Goal: Task Accomplishment & Management: Manage account settings

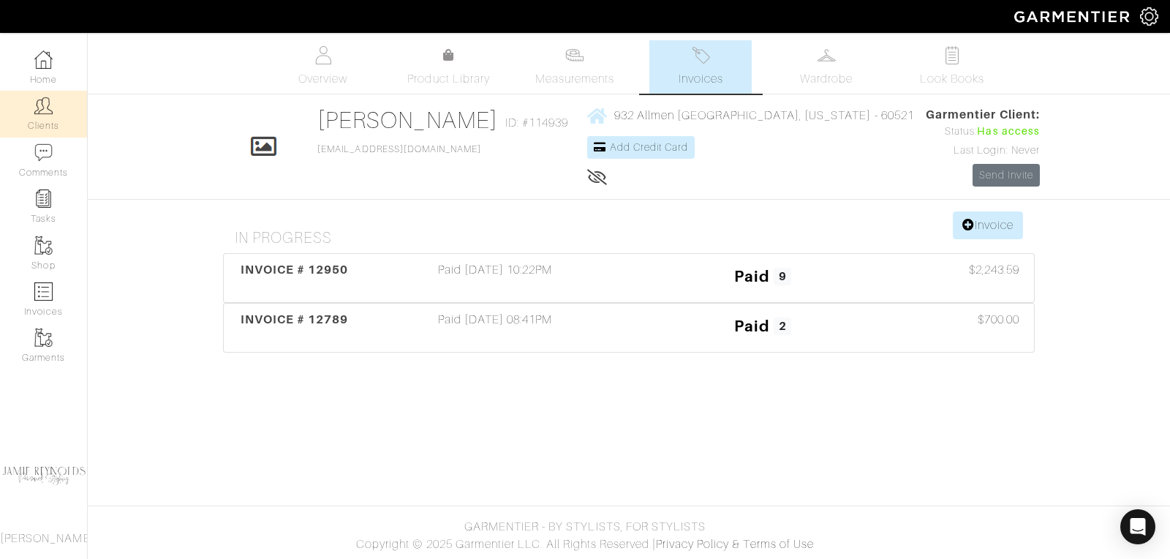
click at [52, 116] on link "Clients" at bounding box center [43, 114] width 87 height 46
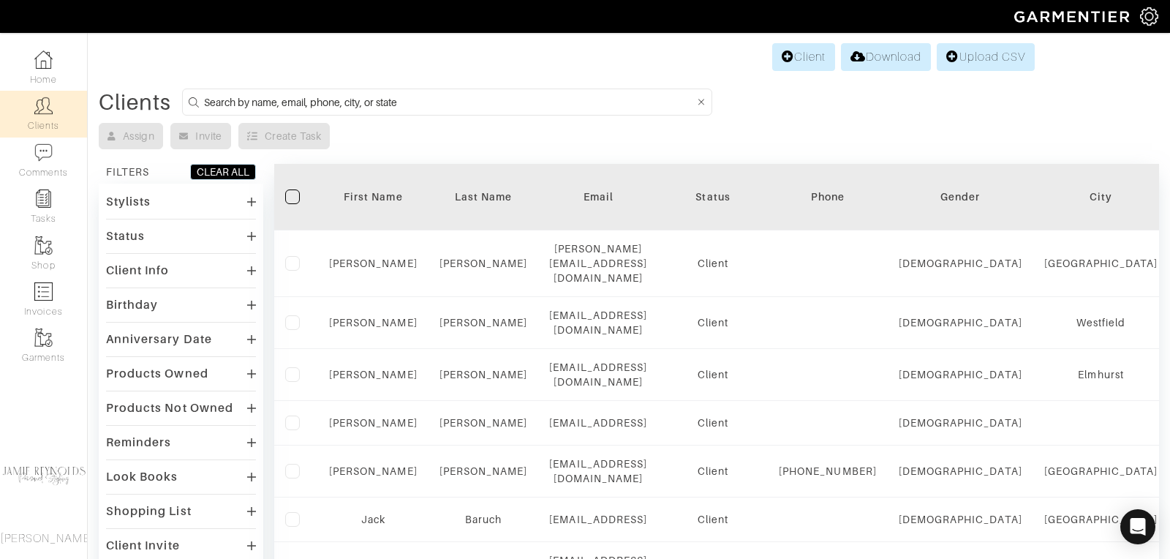
click at [35, 106] on img at bounding box center [43, 106] width 18 height 18
click at [358, 103] on input at bounding box center [449, 102] width 490 height 18
type input "andrew hendrie"
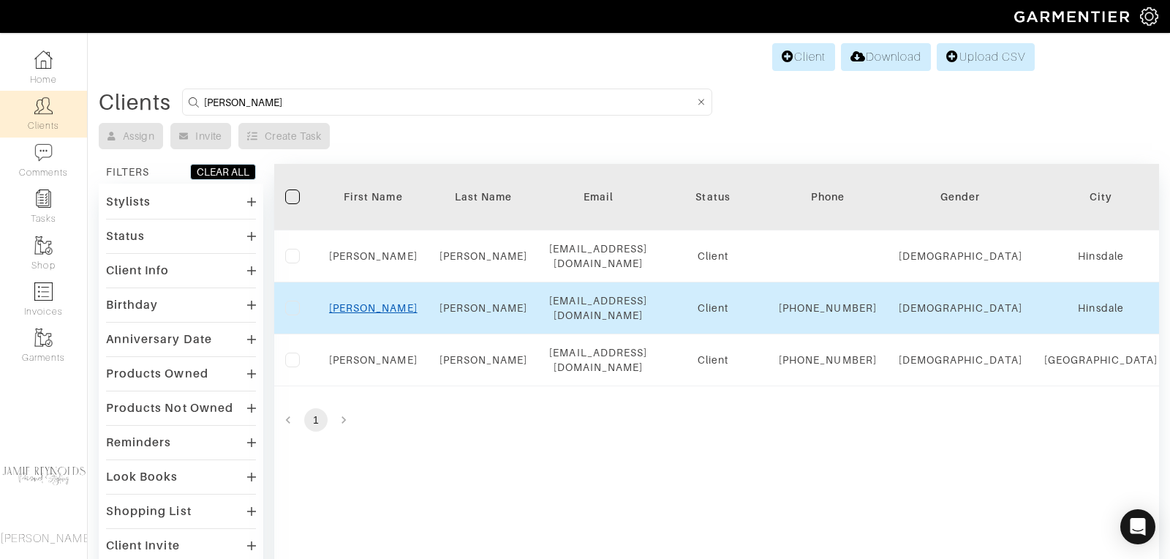
click at [375, 302] on link "Andrew" at bounding box center [373, 308] width 88 height 12
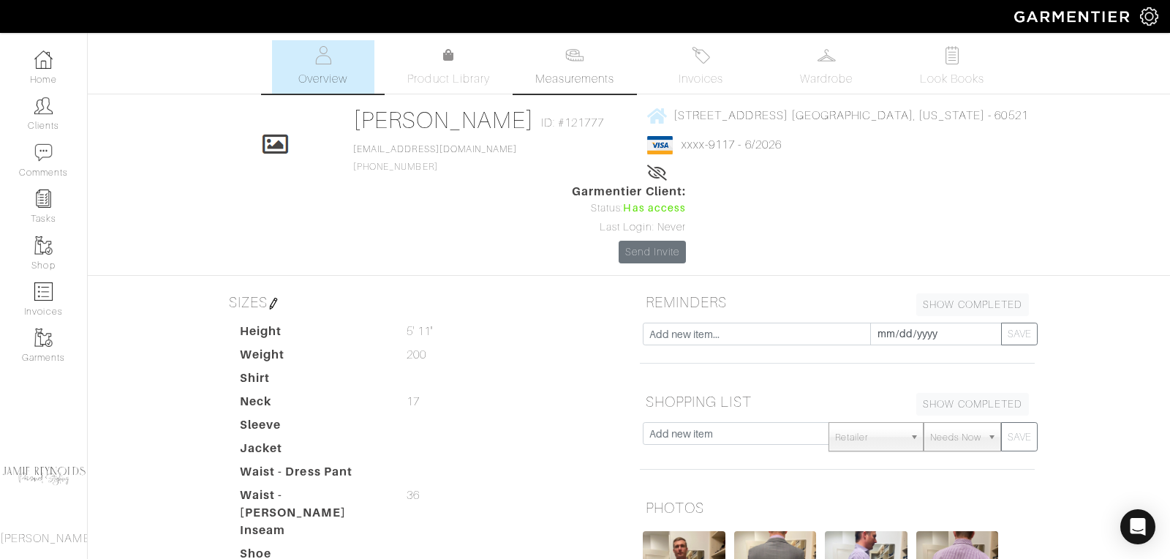
click at [578, 69] on link "Measurements" at bounding box center [575, 66] width 103 height 53
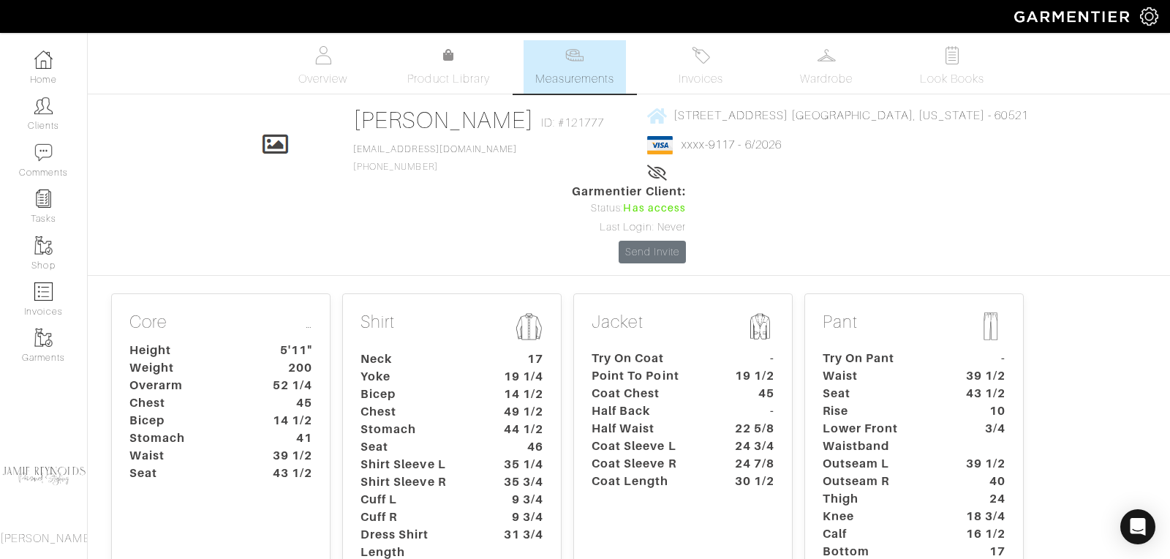
click at [241, 429] on dt "Stomach" at bounding box center [186, 438] width 137 height 18
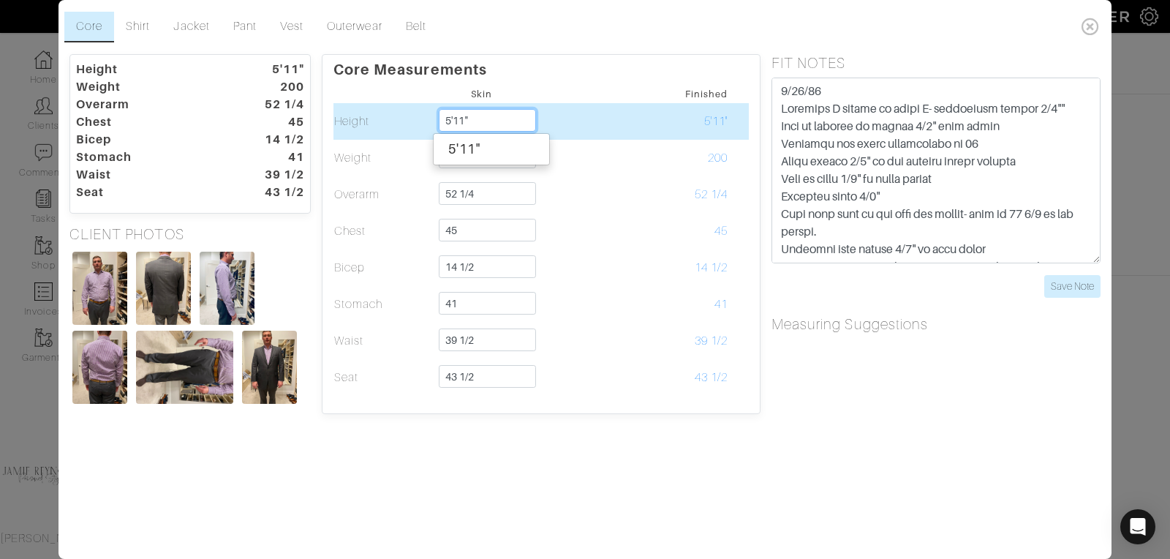
click at [484, 118] on input "5'11"" at bounding box center [487, 120] width 97 height 23
click at [482, 121] on input "5'11"" at bounding box center [487, 120] width 97 height 23
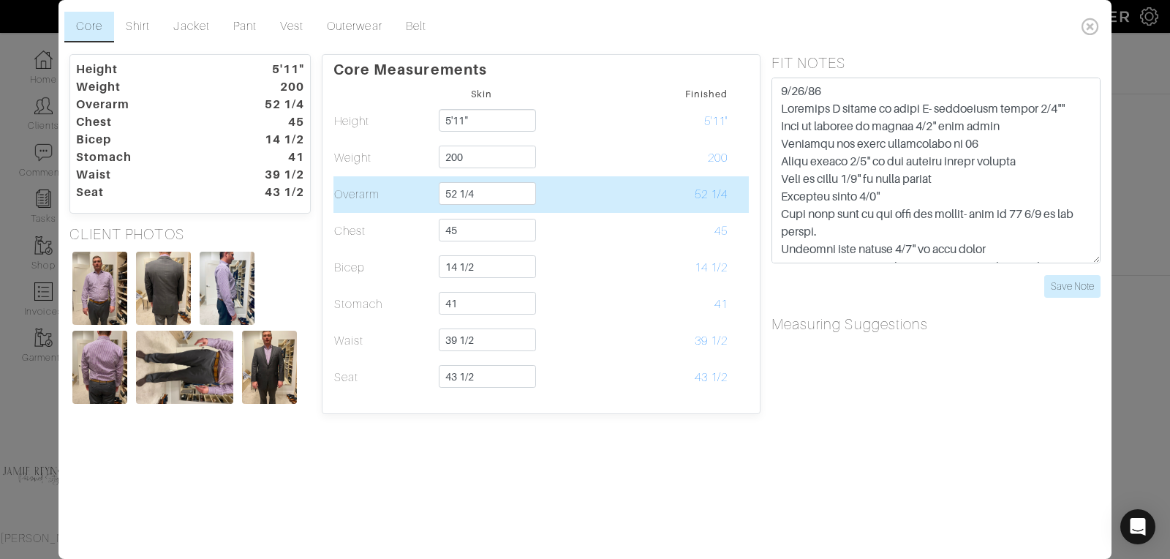
click at [597, 211] on td at bounding box center [580, 194] width 99 height 37
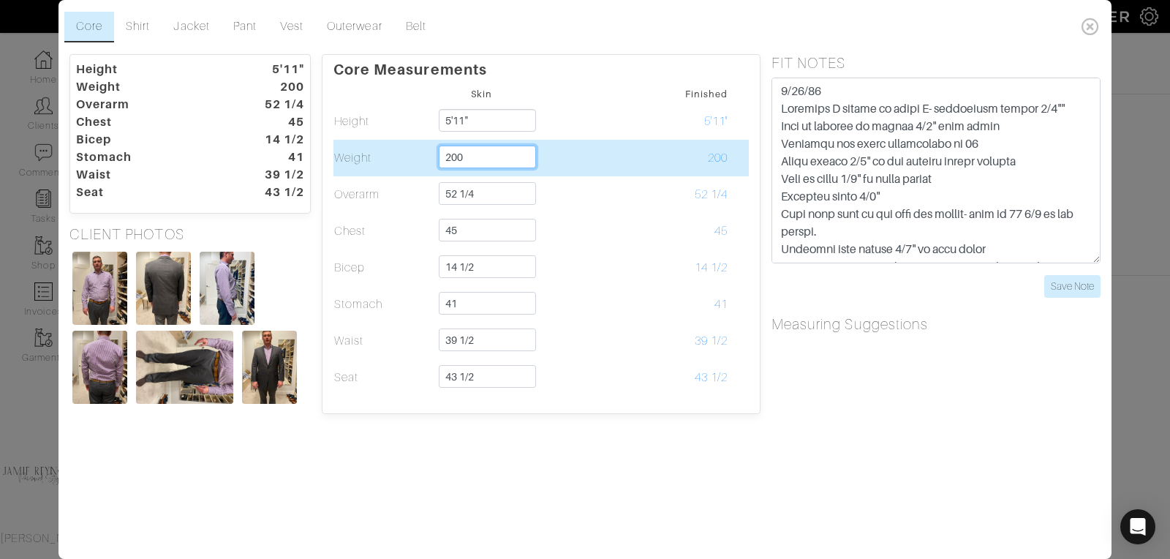
click at [469, 154] on input "200" at bounding box center [487, 157] width 97 height 23
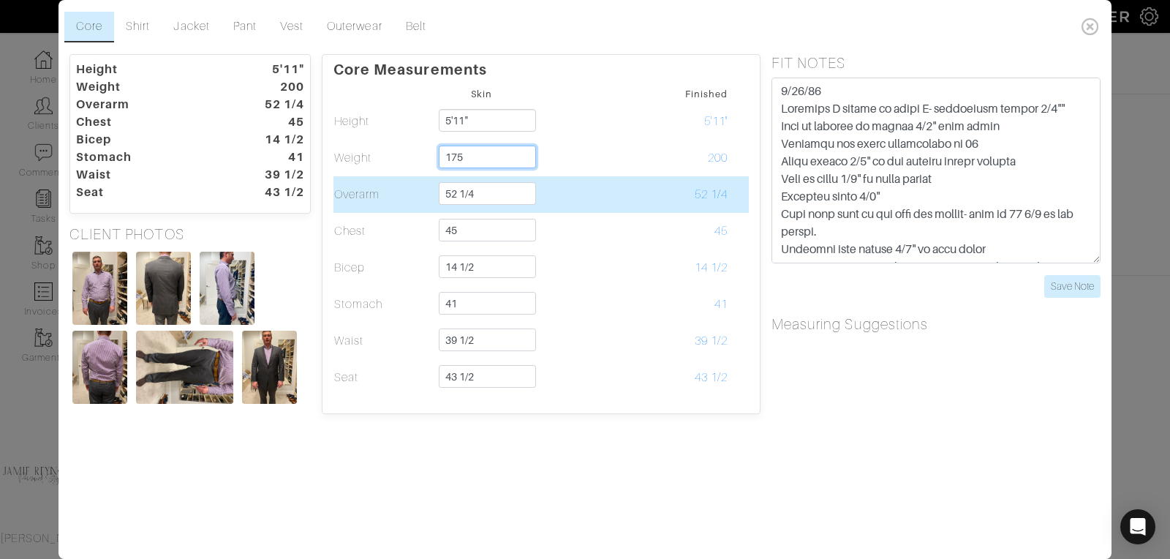
type input "175"
click at [533, 177] on tbody "Skin Finished Height 5'11" 5'11" 5'11" 5'11" Weight 175 175 Overarm 52 1/4 52 1…" at bounding box center [540, 240] width 415 height 312
click at [494, 199] on input "52 1/4" at bounding box center [487, 193] width 97 height 23
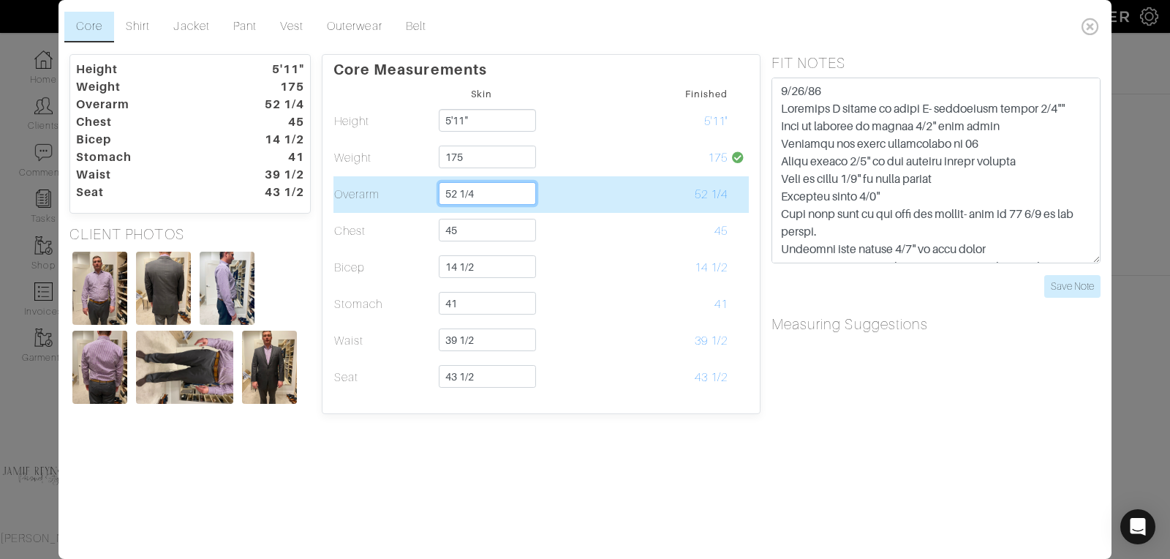
click at [494, 199] on input "52 1/4" at bounding box center [487, 193] width 97 height 23
type input "49"
click at [611, 207] on td at bounding box center [580, 194] width 99 height 37
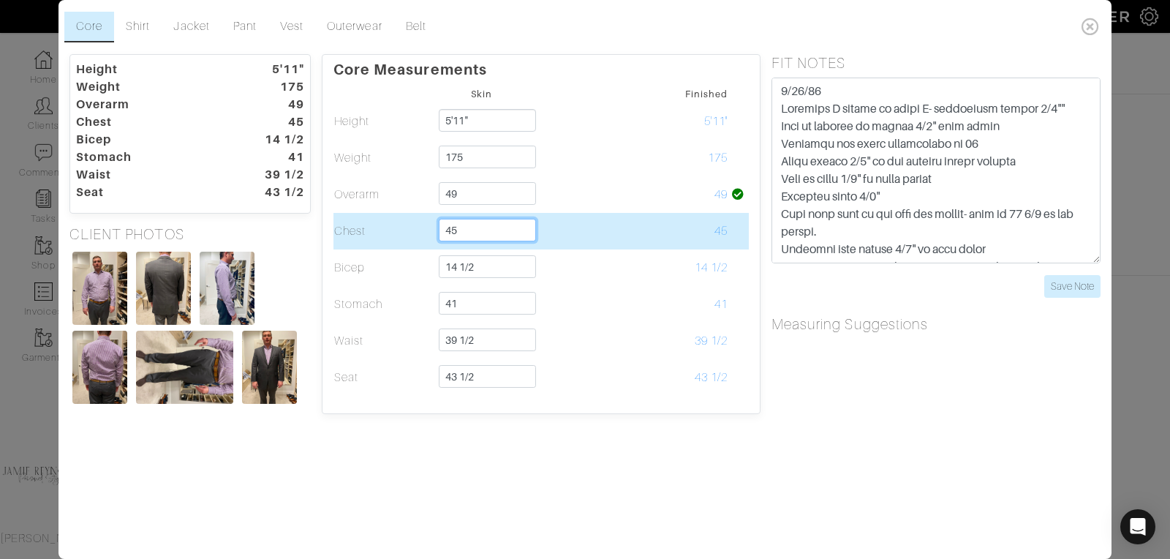
click at [481, 233] on input "45" at bounding box center [487, 230] width 97 height 23
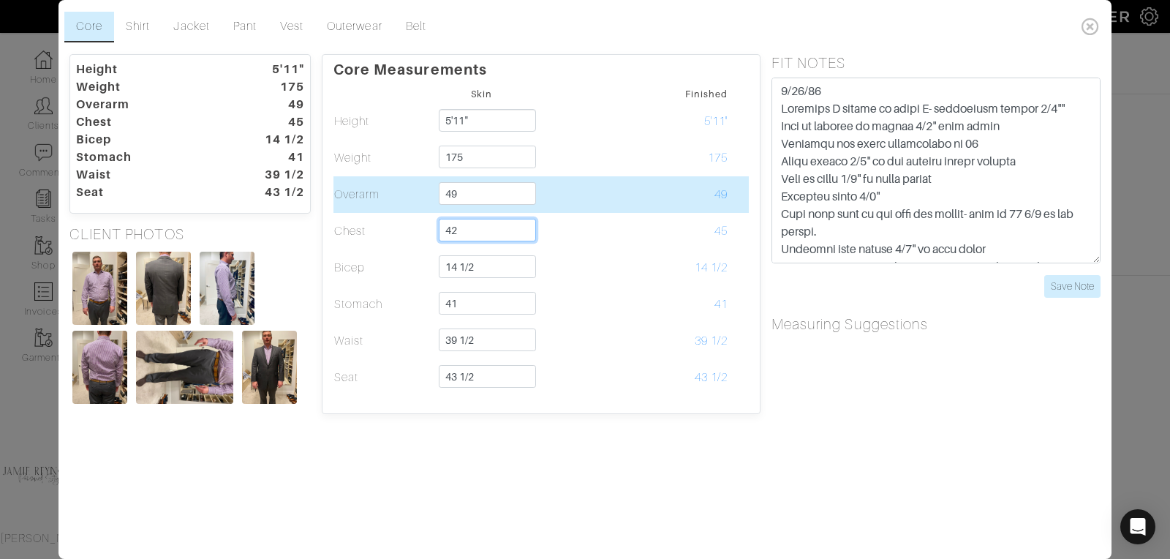
type input "42"
click at [625, 205] on td at bounding box center [580, 194] width 99 height 37
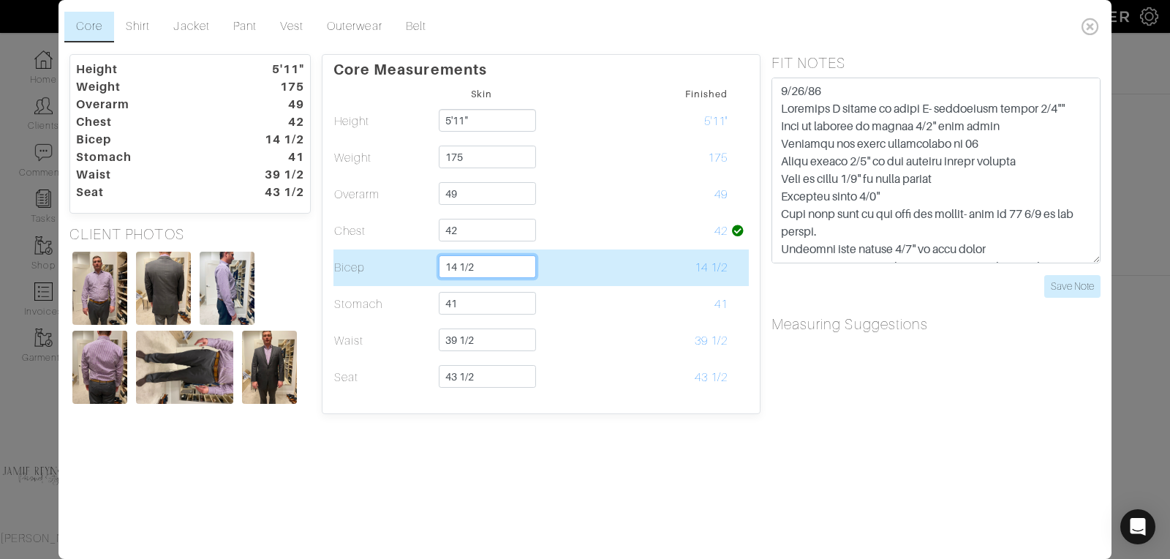
click at [479, 267] on input "14 1/2" at bounding box center [487, 266] width 97 height 23
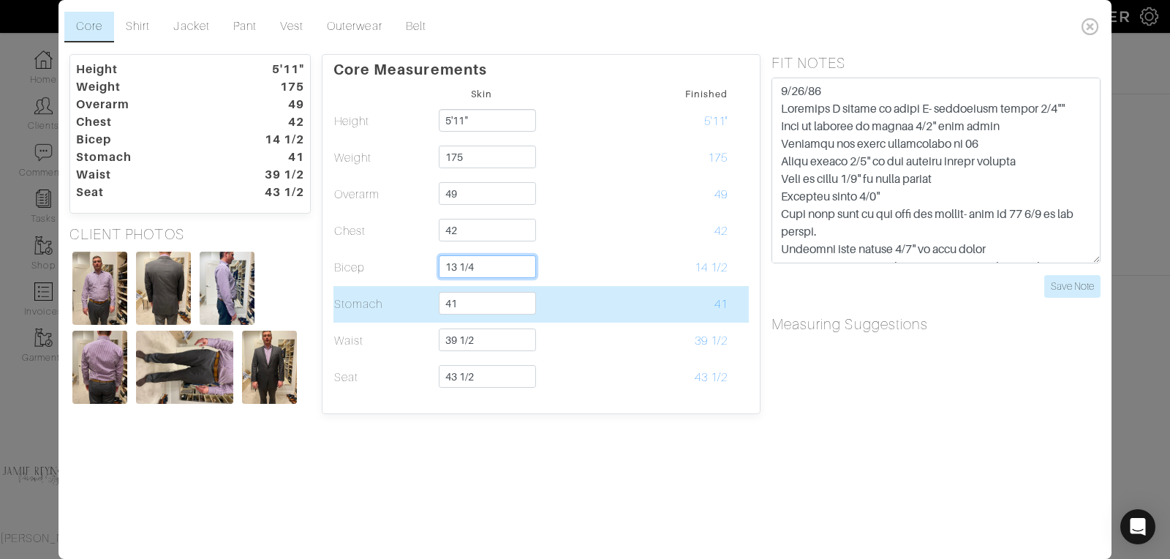
type input "13 1/4"
click at [484, 302] on input "41" at bounding box center [487, 303] width 97 height 23
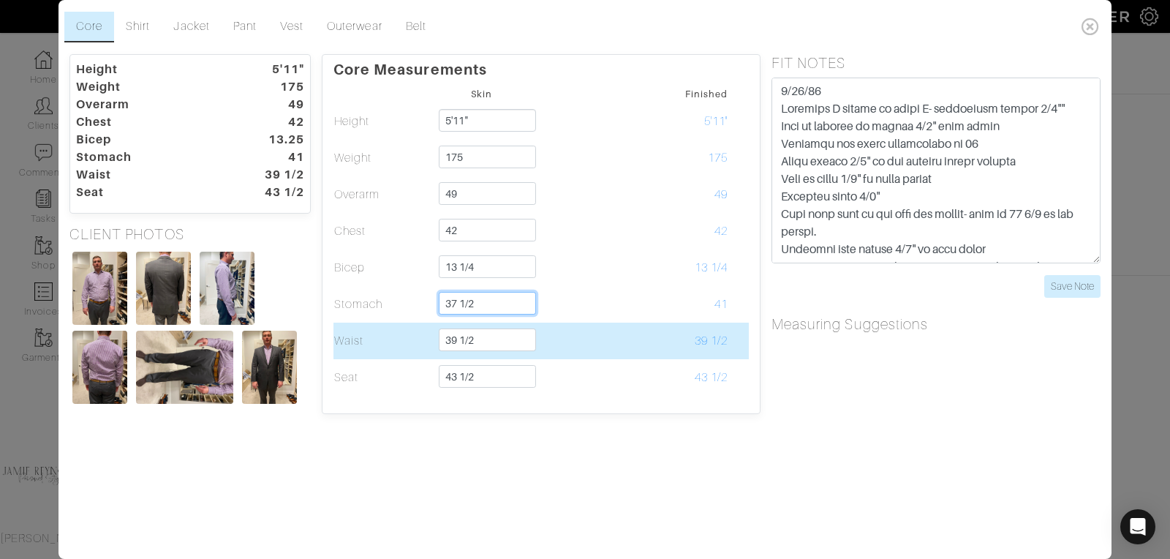
type input "37 1/2"
click at [490, 336] on input "39 1/2" at bounding box center [487, 339] width 97 height 23
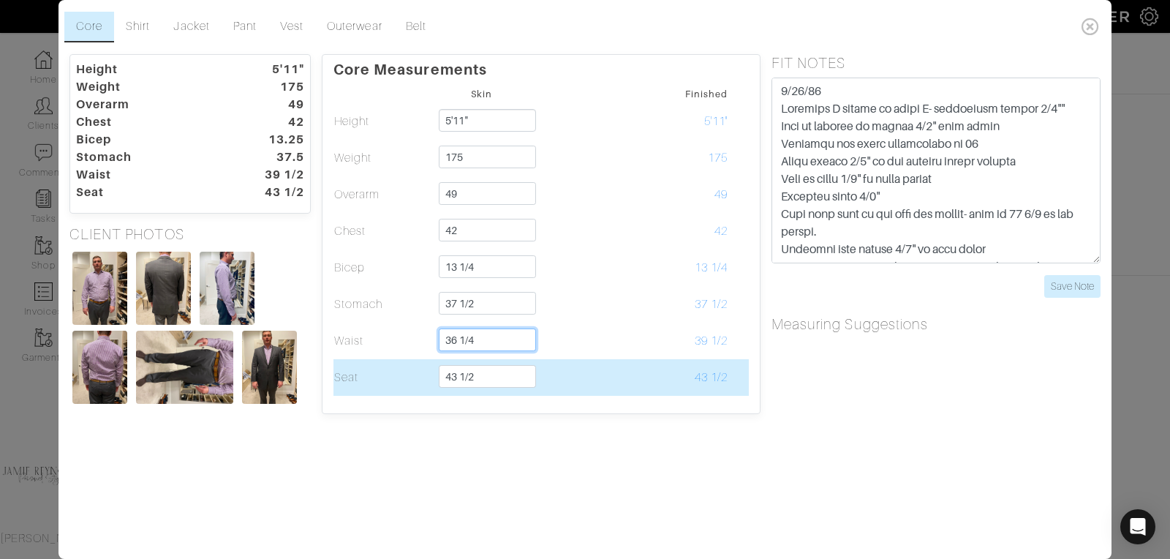
type input "36 1/4"
click at [486, 373] on input "43 1/2" at bounding box center [487, 376] width 97 height 23
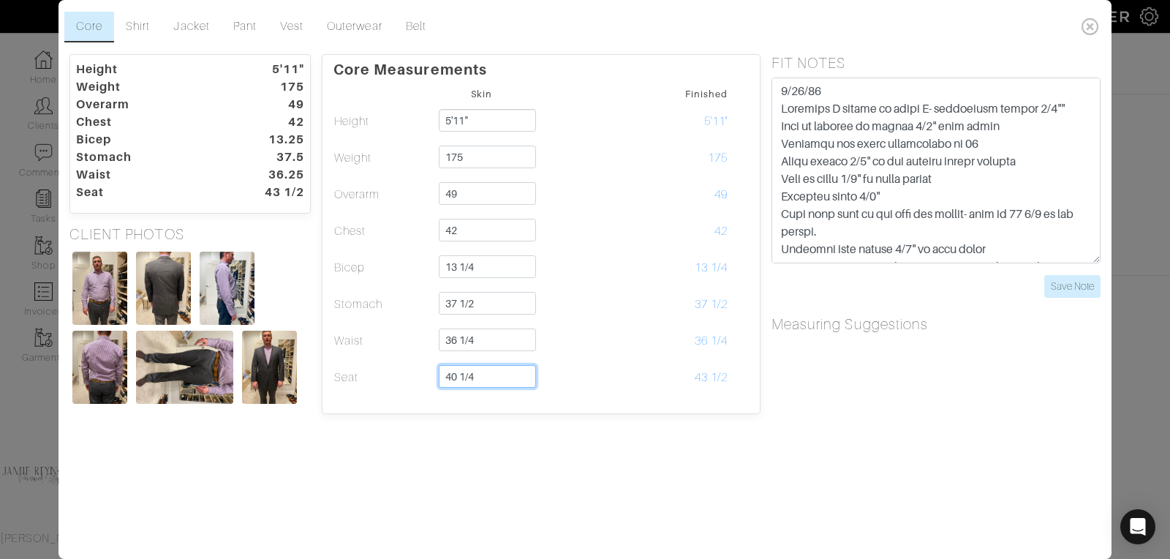
type input "40 1/4"
click at [568, 396] on div "Core Measurements Skin Finished Height 5'11" 5'11" 5'11" 5'11" Weight 175 175 O…" at bounding box center [541, 234] width 439 height 360
click at [143, 25] on link "Shirt" at bounding box center [138, 27] width 48 height 31
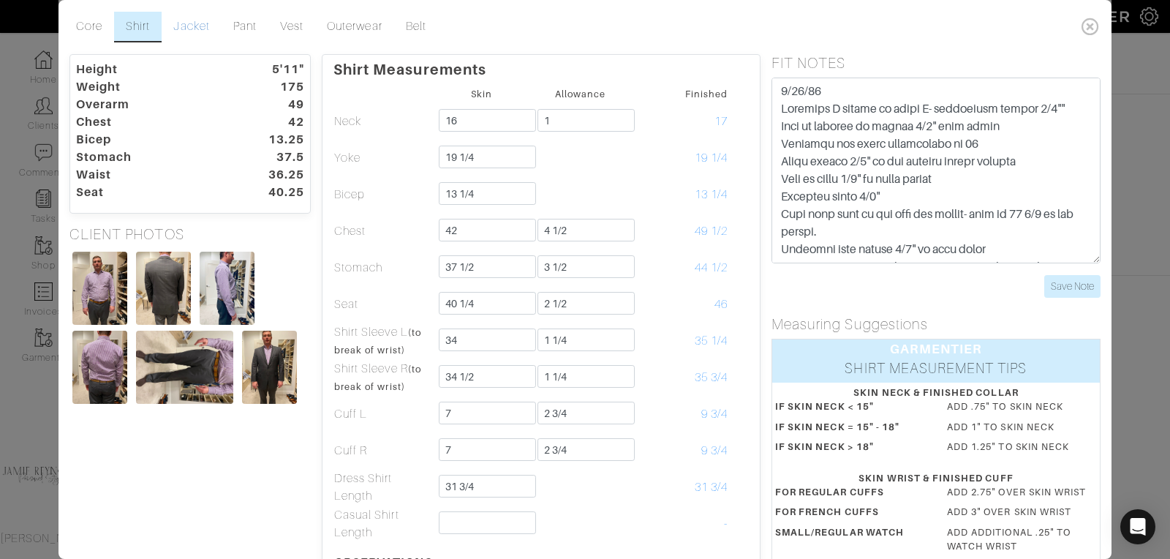
click at [189, 23] on link "Jacket" at bounding box center [191, 27] width 59 height 31
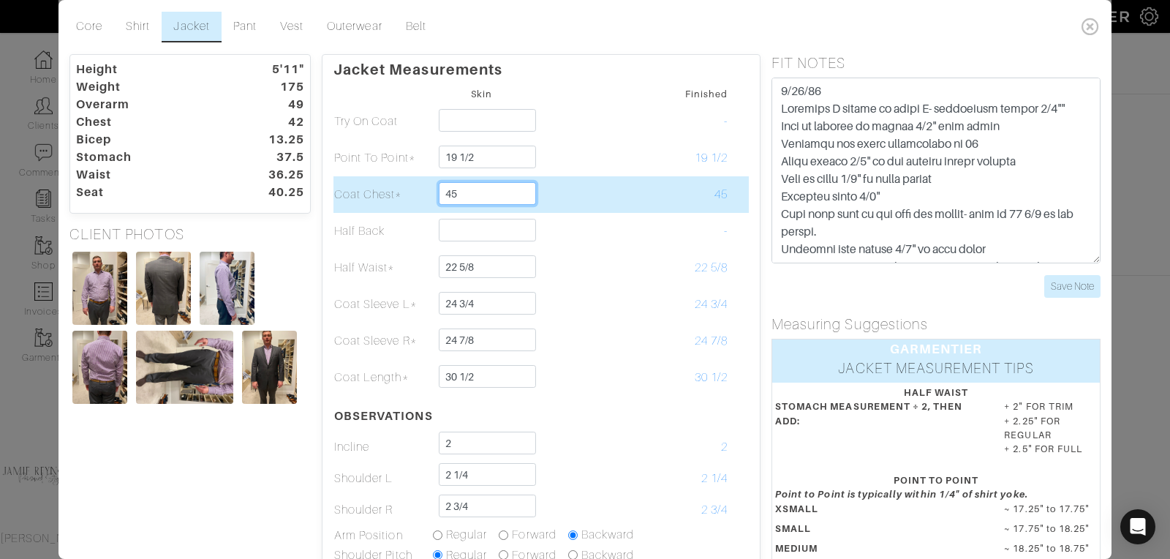
click at [467, 192] on input "45" at bounding box center [487, 193] width 97 height 23
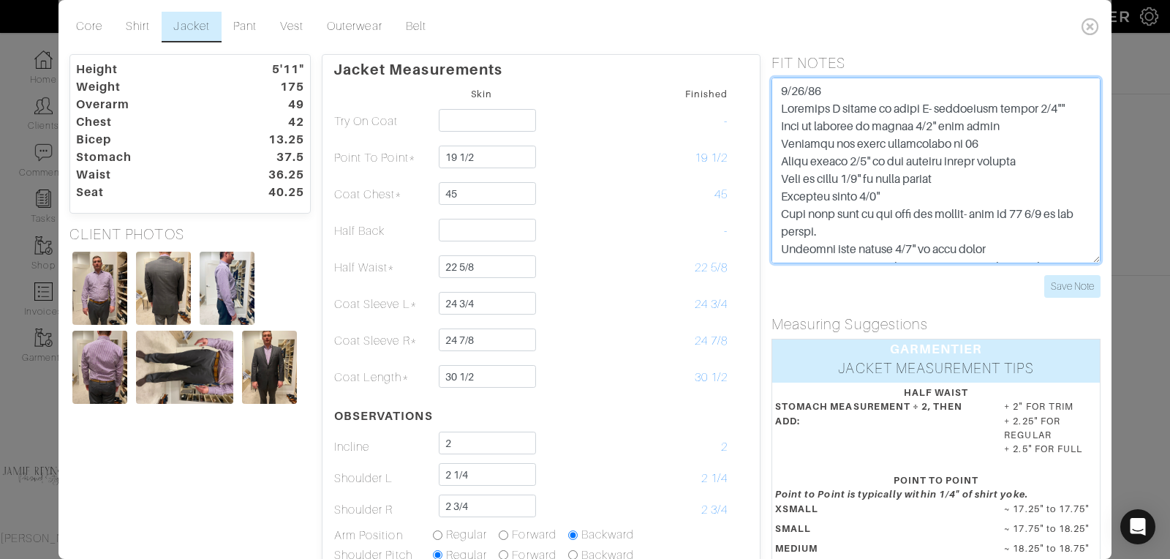
click at [784, 91] on textarea at bounding box center [935, 171] width 329 height 186
click at [779, 91] on textarea at bounding box center [935, 171] width 329 height 186
click at [785, 94] on textarea at bounding box center [935, 171] width 329 height 186
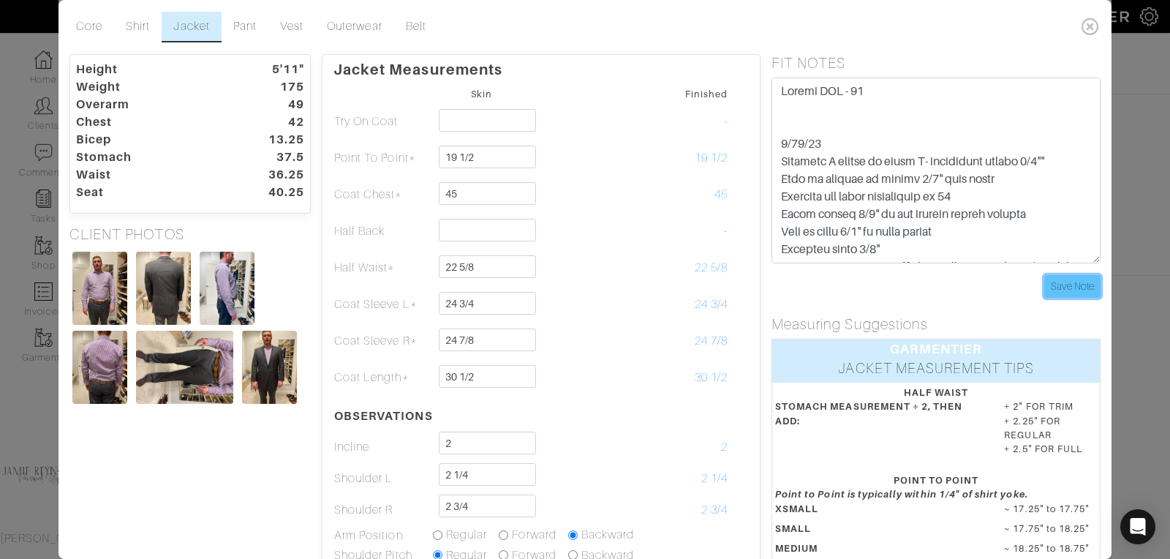
click at [1063, 284] on input "Save Note" at bounding box center [1072, 286] width 56 height 23
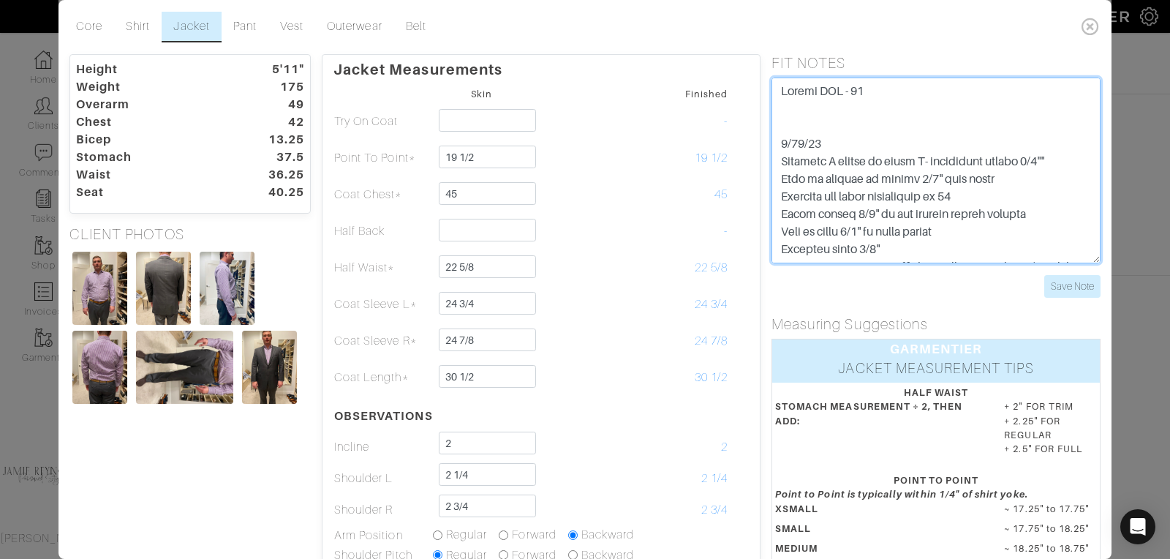
click at [882, 86] on textarea at bounding box center [935, 171] width 329 height 186
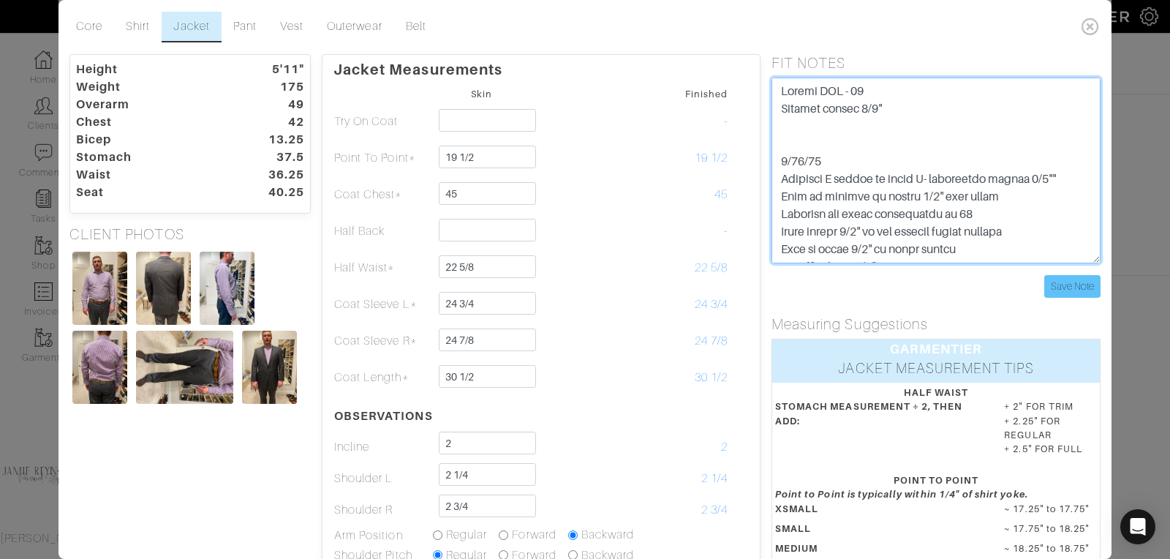
type textarea "Jacket PTP - 19 Shorten jacket 1/2" [DATE] Adjusted R sleeve to match L- shorte…"
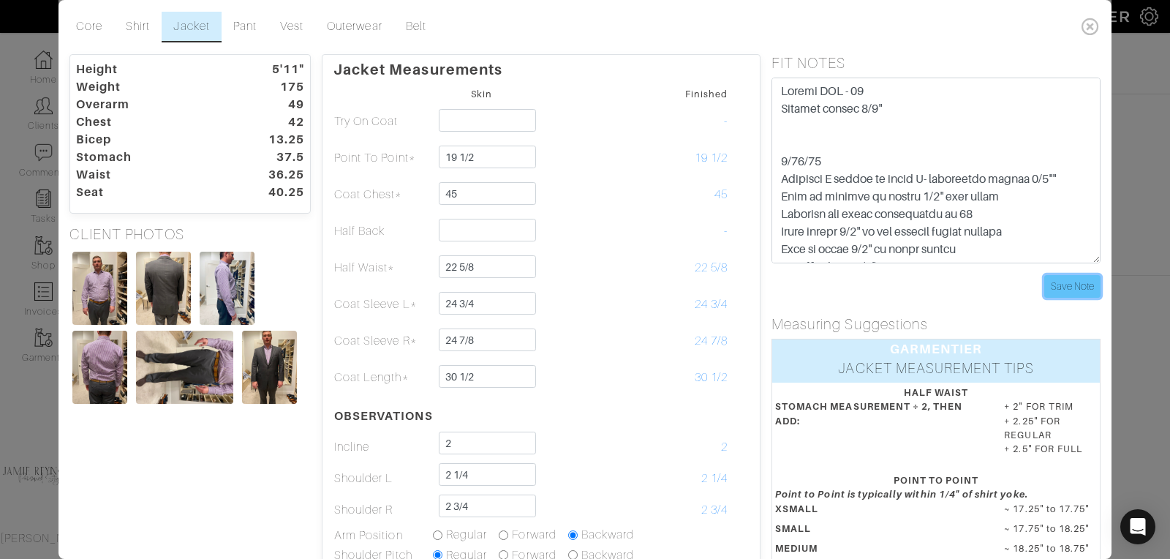
click at [1077, 285] on input "Save Note" at bounding box center [1072, 286] width 56 height 23
click at [1067, 289] on input "Save Note" at bounding box center [1072, 286] width 56 height 23
click at [1095, 26] on icon at bounding box center [1091, 26] width 30 height 29
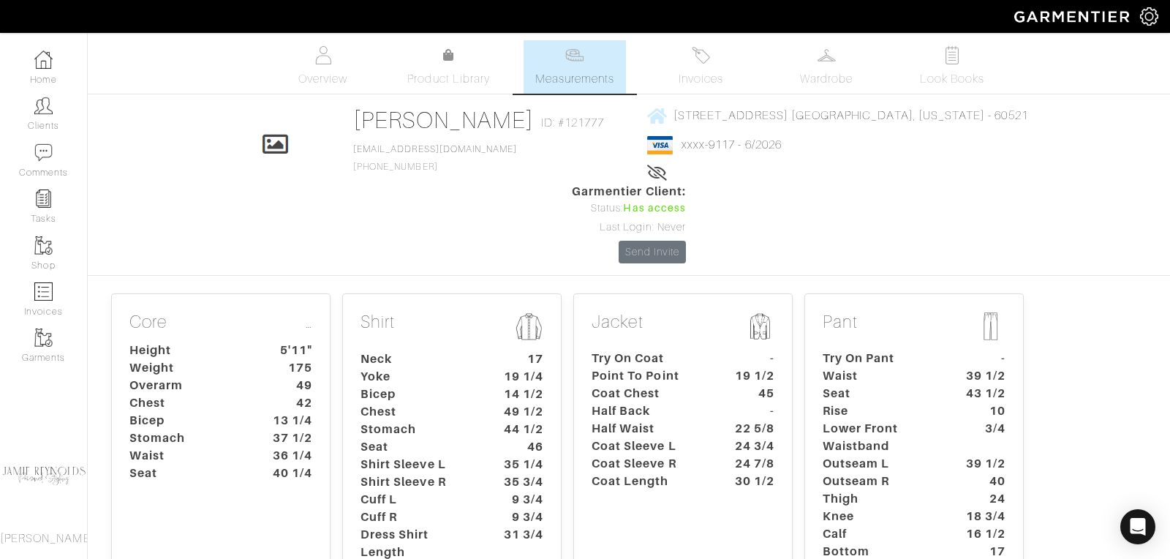
click at [525, 438] on dt "46" at bounding box center [520, 447] width 68 height 18
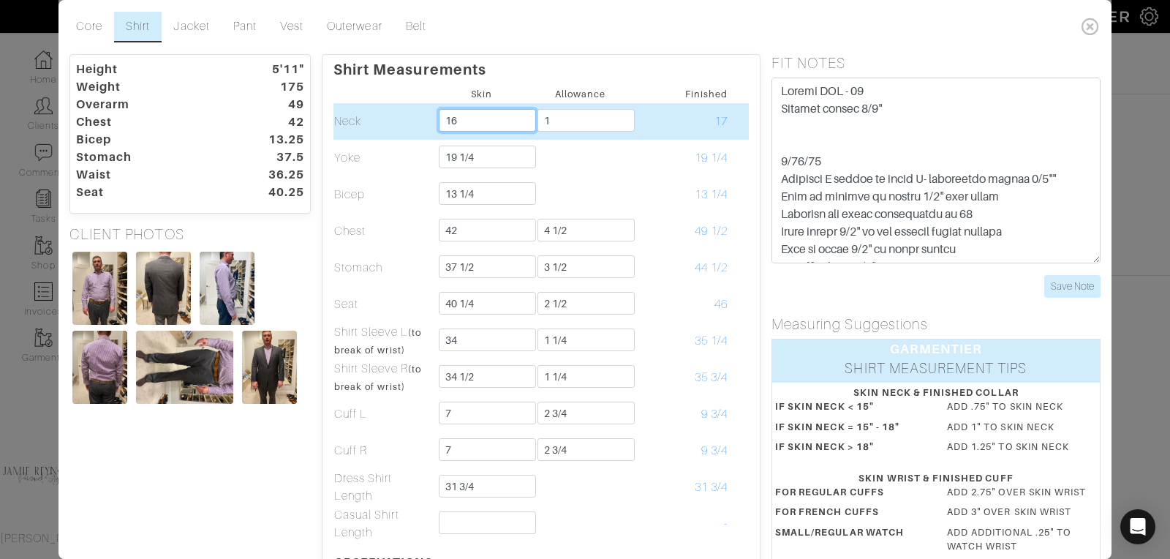
click at [477, 117] on input "16" at bounding box center [487, 120] width 97 height 23
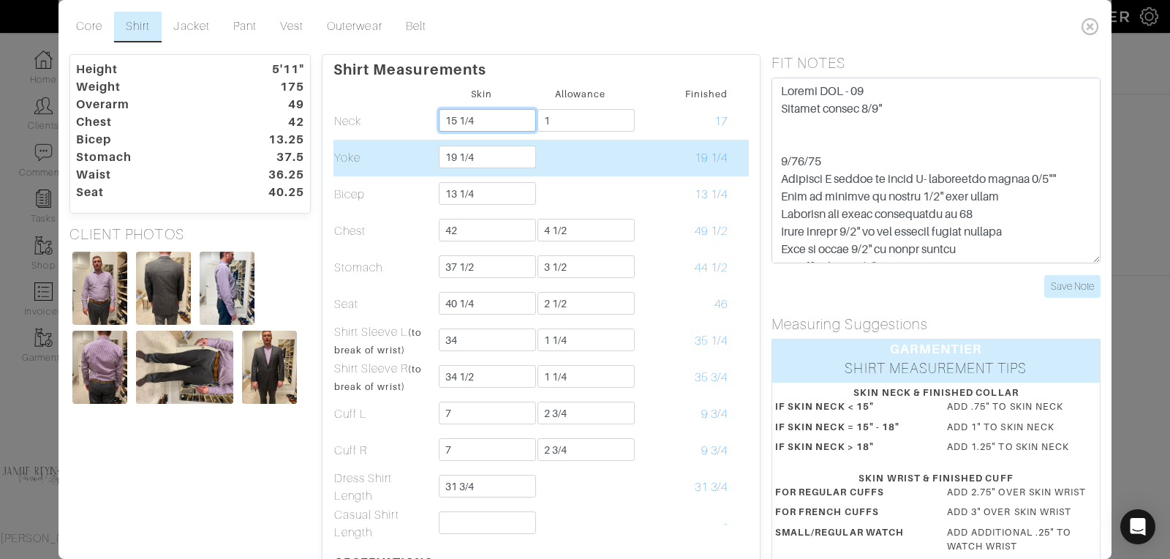
type input "15 1/4"
click at [565, 151] on td at bounding box center [580, 158] width 99 height 37
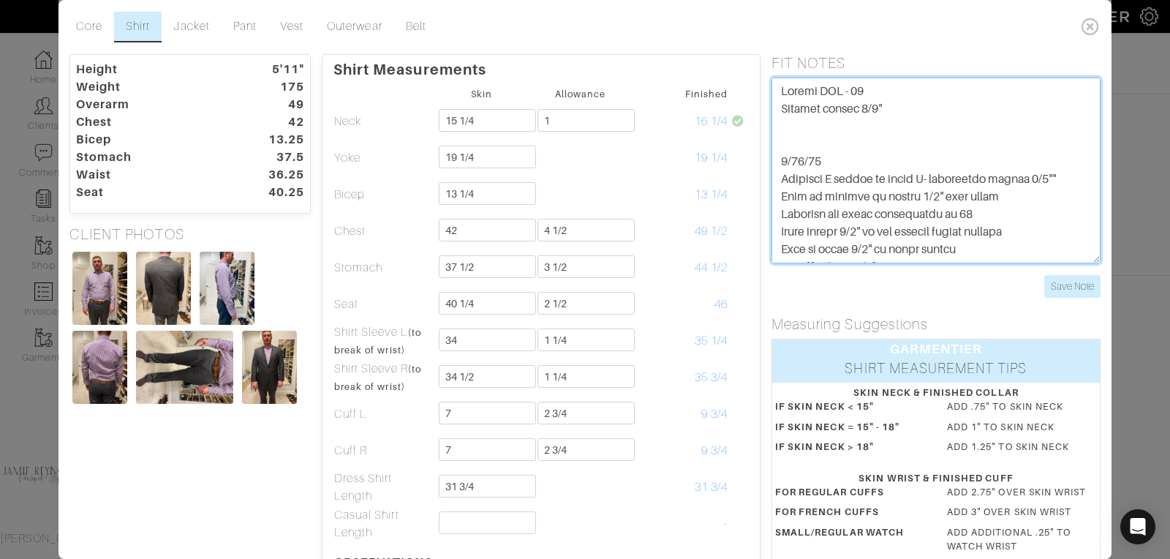
click at [893, 104] on textarea at bounding box center [935, 171] width 329 height 186
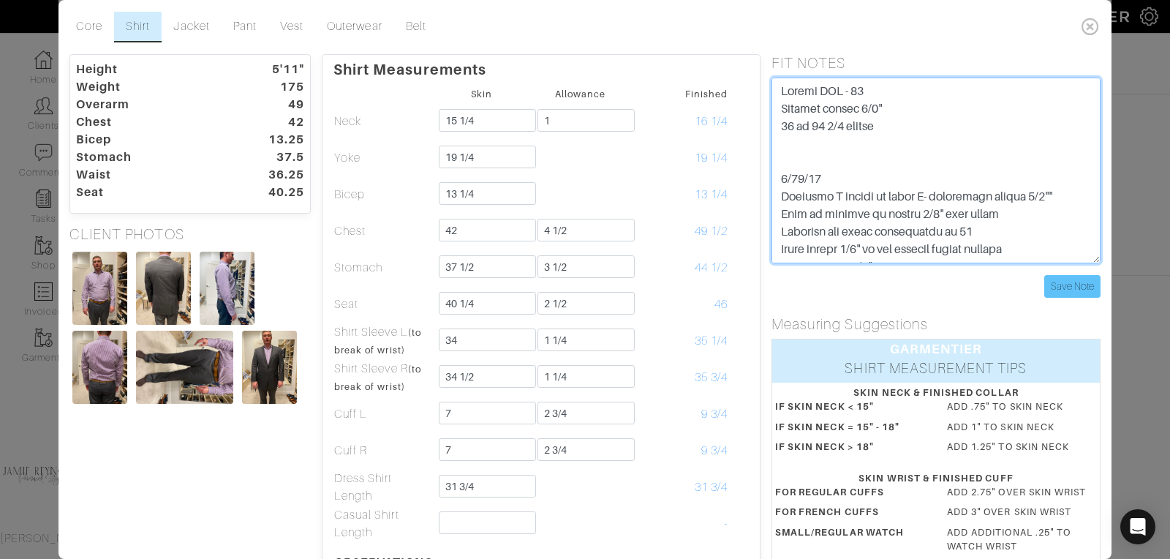
type textarea "Jacket PTP - 19 Shorten jacket 1/2" 16 to 15 1/4 change [DATE] Adjusted R sleev…"
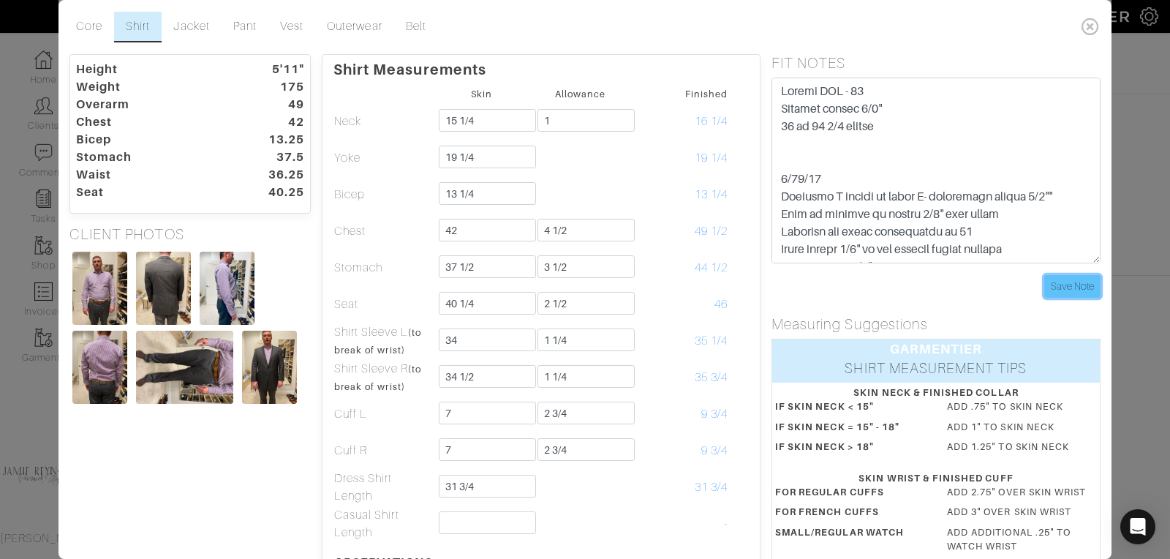
click at [1081, 290] on input "Save Note" at bounding box center [1072, 286] width 56 height 23
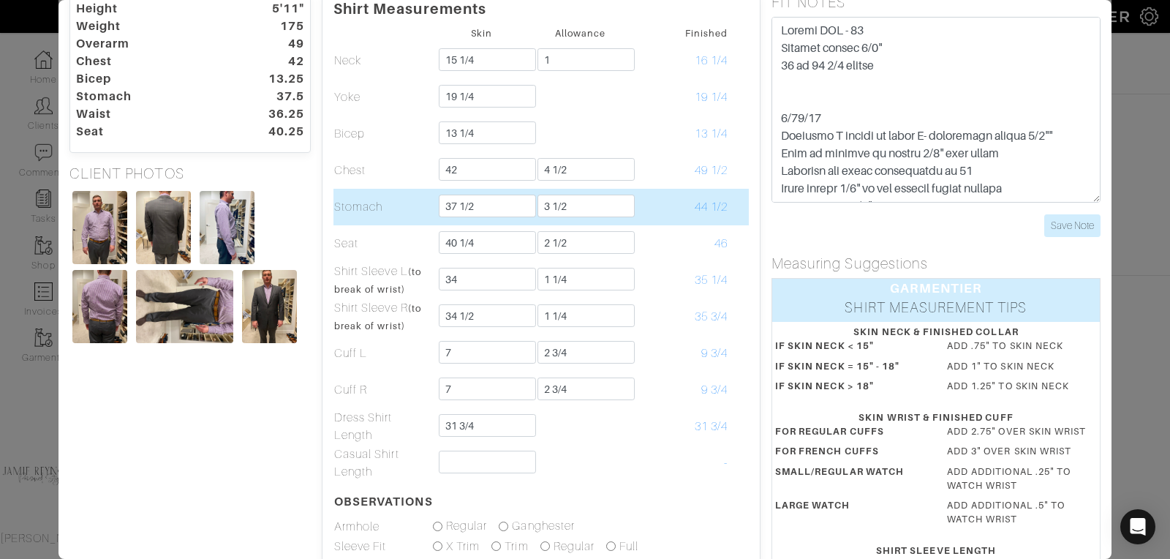
scroll to position [59, 0]
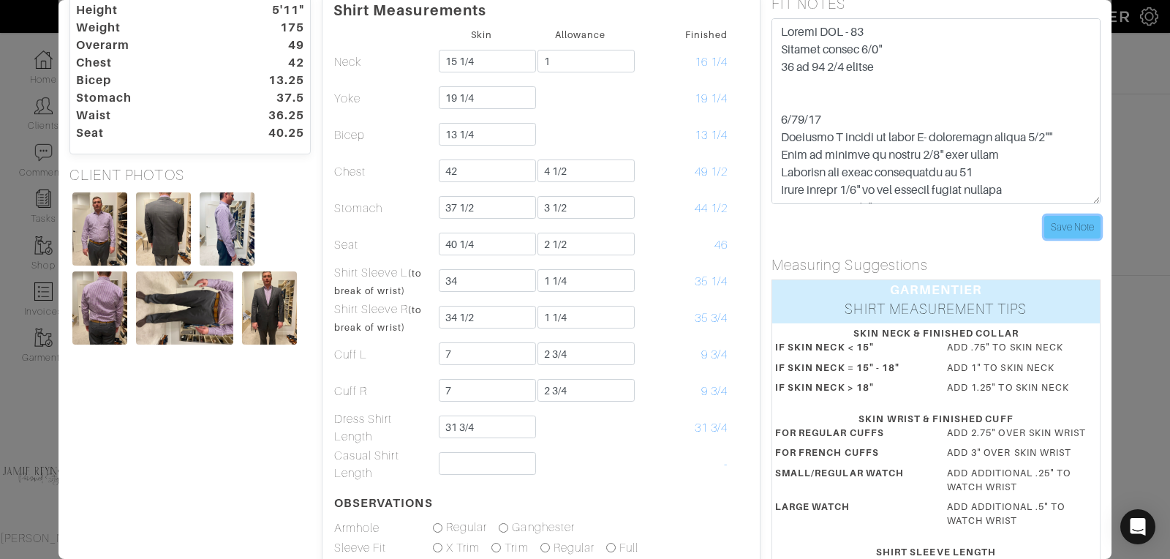
click at [1063, 217] on input "Save Note" at bounding box center [1072, 227] width 56 height 23
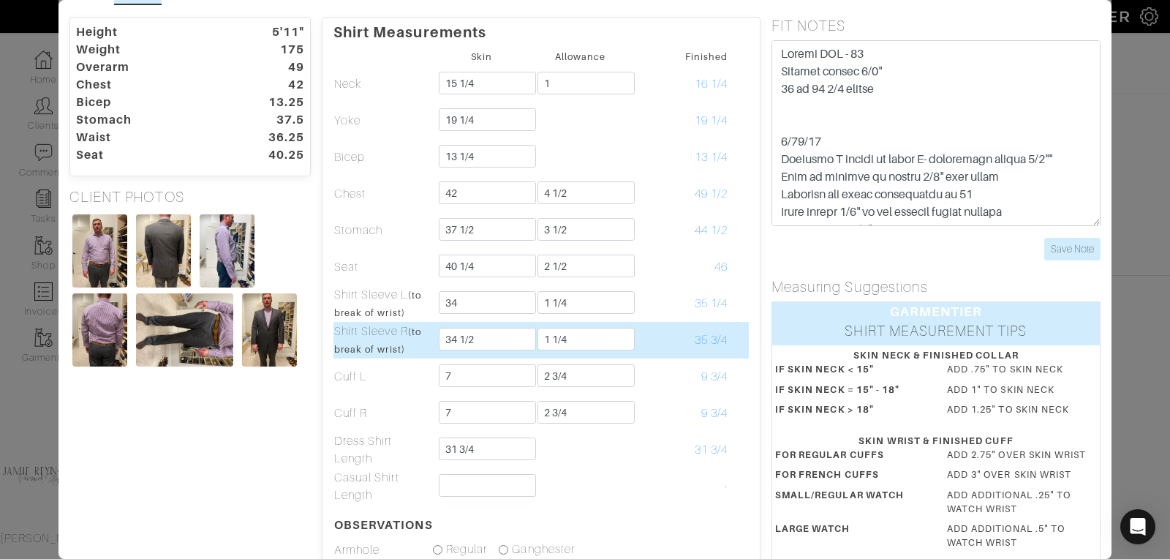
scroll to position [0, 0]
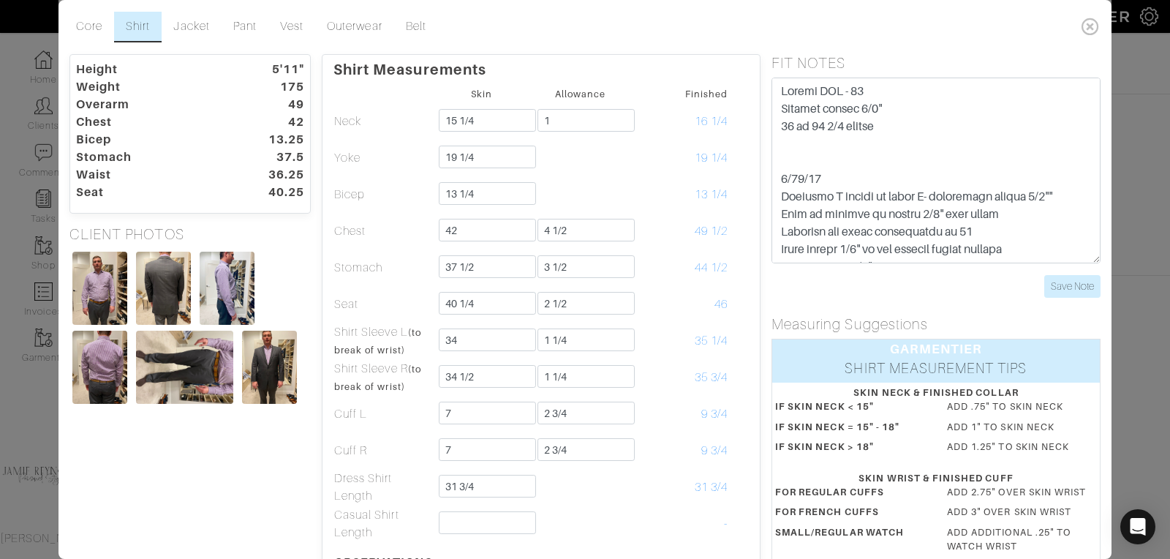
click at [298, 127] on dt "42" at bounding box center [273, 122] width 83 height 18
click at [1086, 284] on input "Save Note" at bounding box center [1072, 286] width 56 height 23
click at [1073, 276] on input "Save Note" at bounding box center [1072, 286] width 56 height 23
click at [195, 19] on link "Jacket" at bounding box center [191, 27] width 59 height 31
